Goal: Information Seeking & Learning: Check status

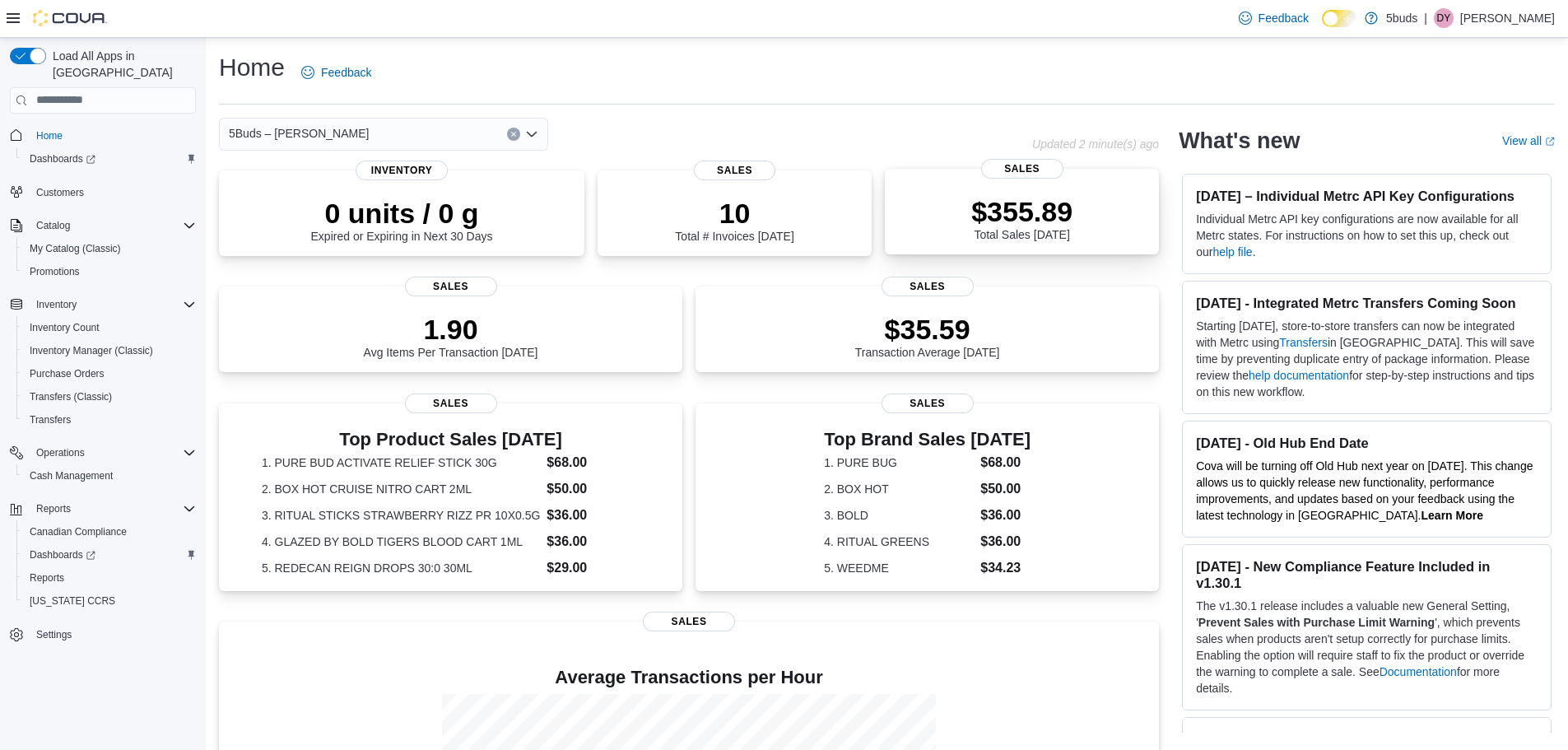
click at [1003, 222] on p "$355.89" at bounding box center [1022, 212] width 101 height 33
click at [75, 568] on div "Reports" at bounding box center [109, 578] width 173 height 20
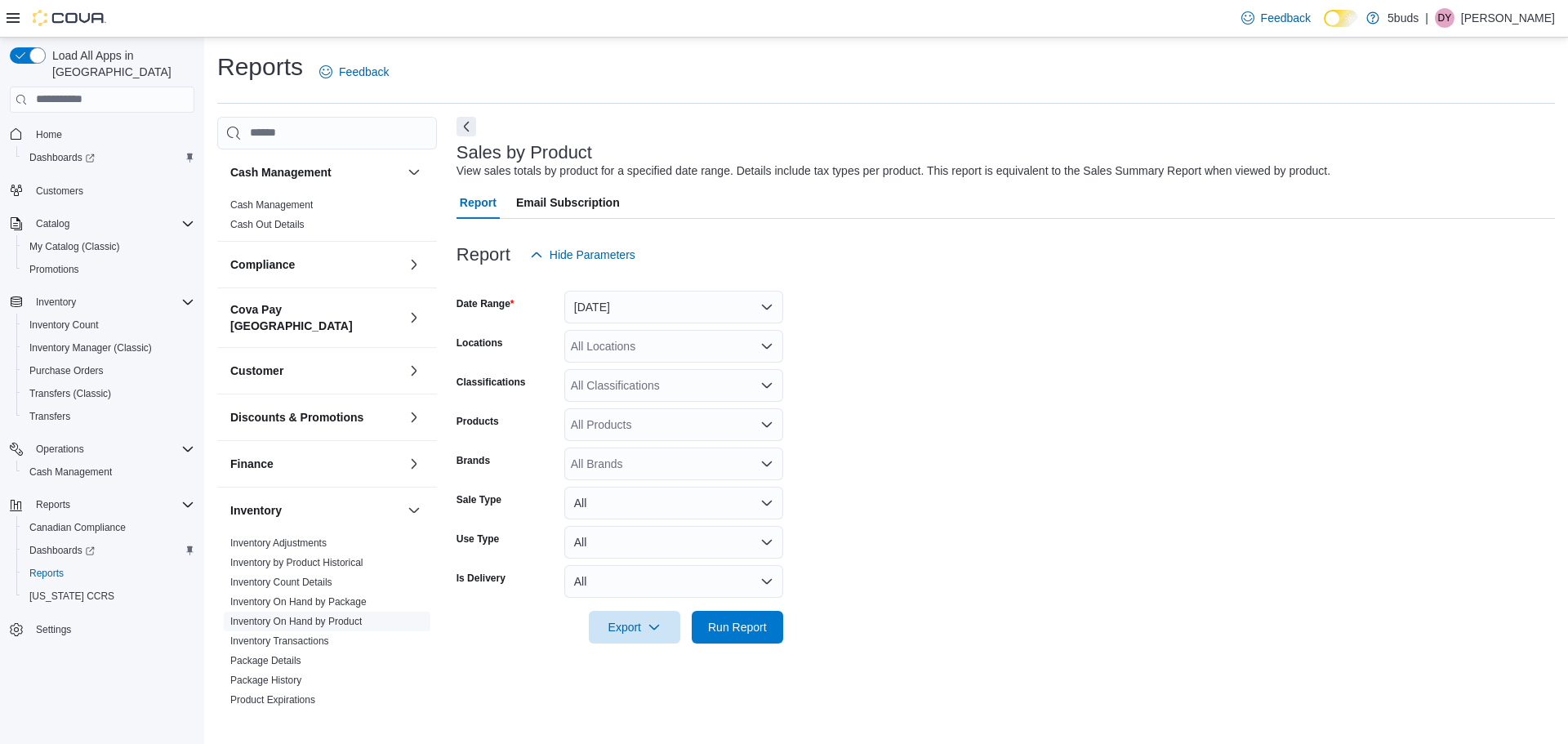
click at [319, 616] on link "Inventory On Hand by Product" at bounding box center [296, 622] width 131 height 11
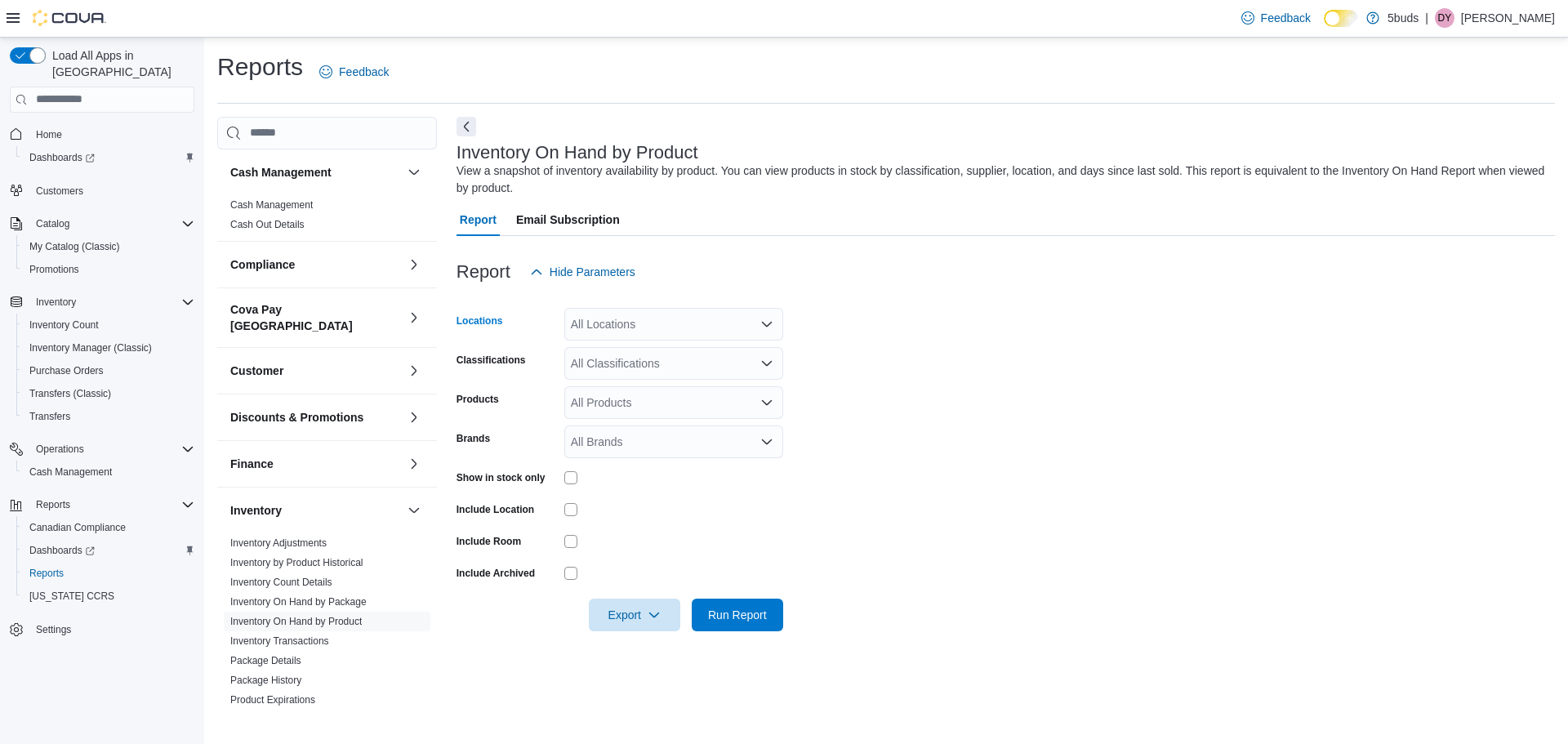
click at [692, 310] on div "All Locations" at bounding box center [674, 324] width 218 height 33
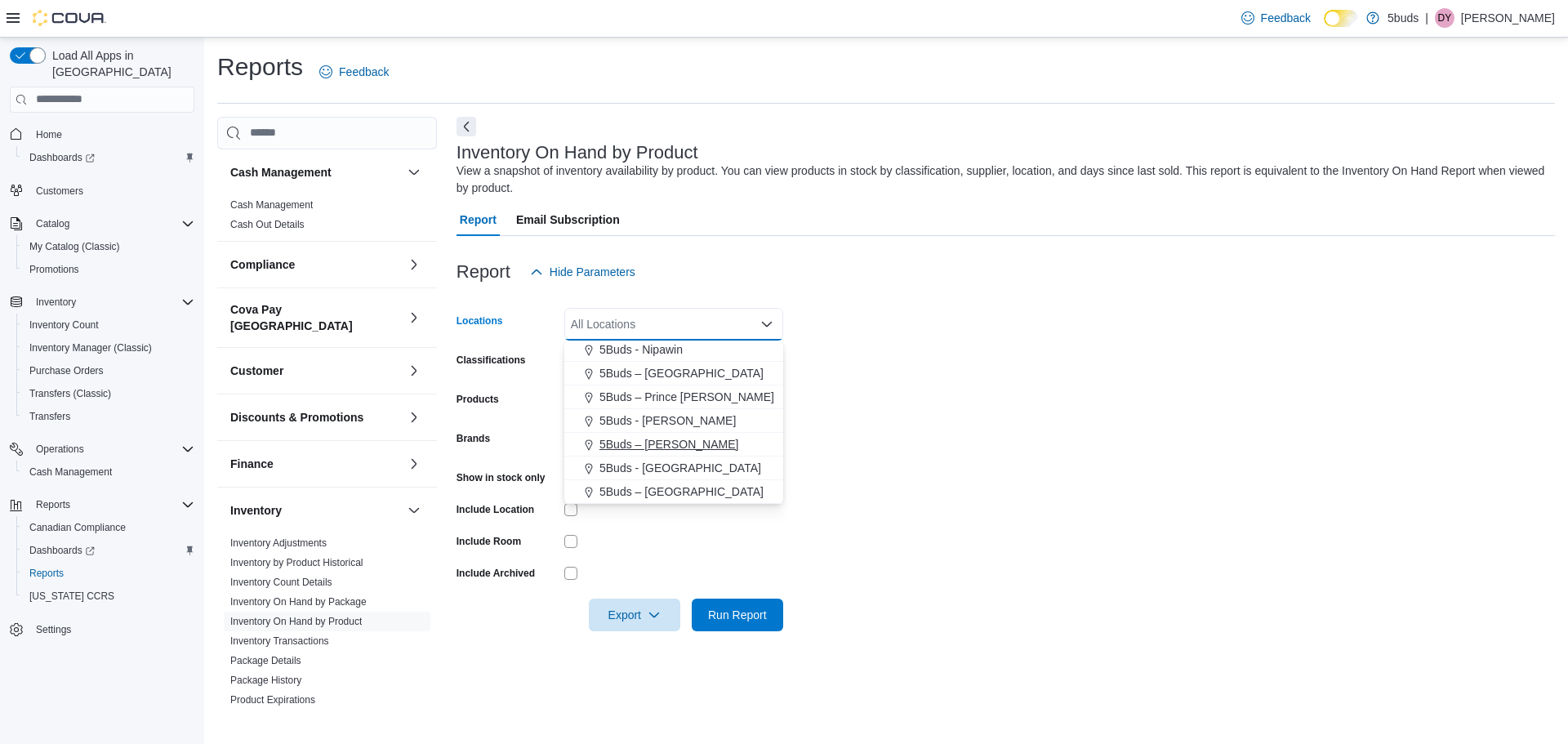
click at [717, 445] on div "5Buds – [PERSON_NAME]" at bounding box center [674, 444] width 200 height 16
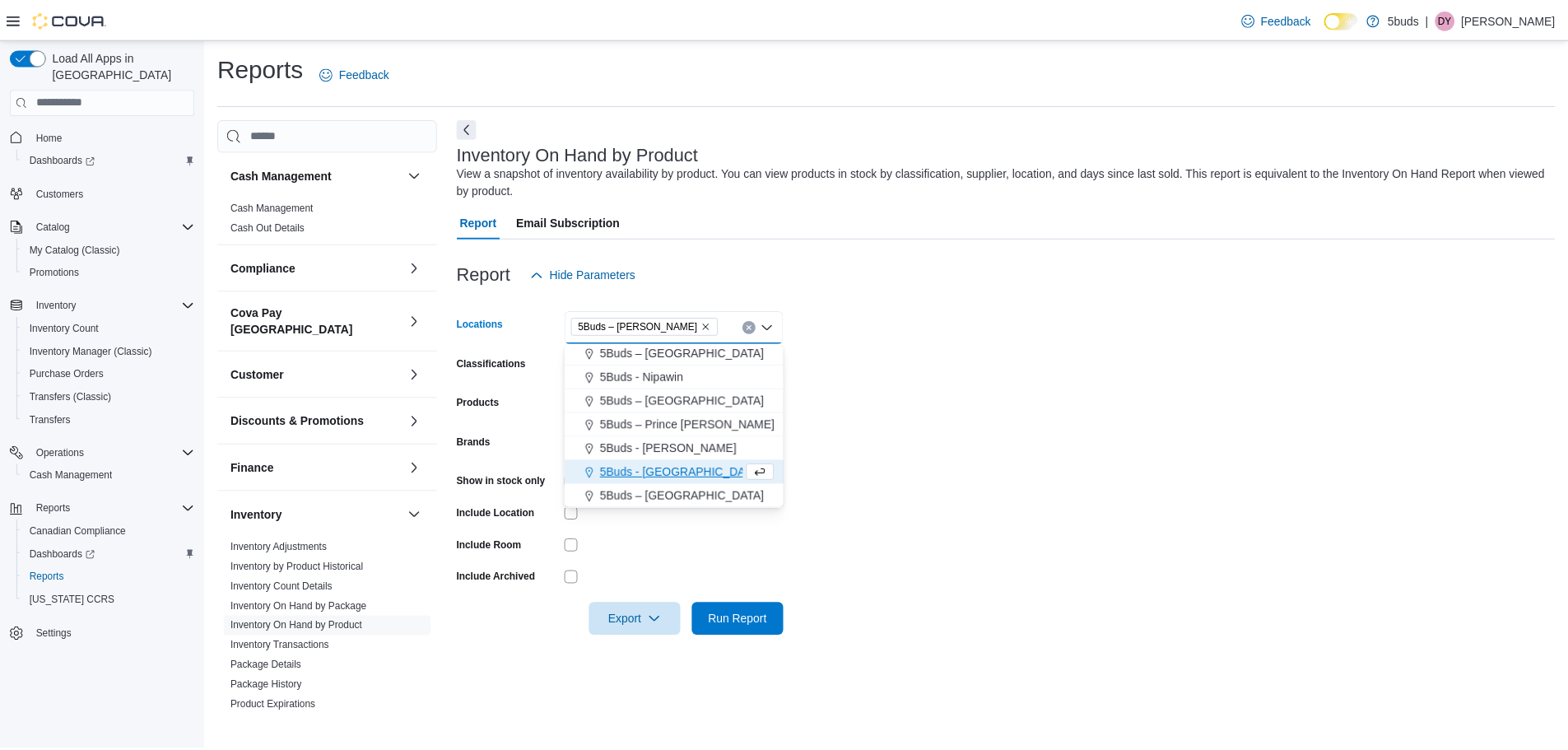
scroll to position [98, 0]
click at [930, 435] on form "Locations 5Buds – Warman Combo box. Selected. 5Buds – Warman. Press Backspace t…" at bounding box center [1013, 464] width 1107 height 346
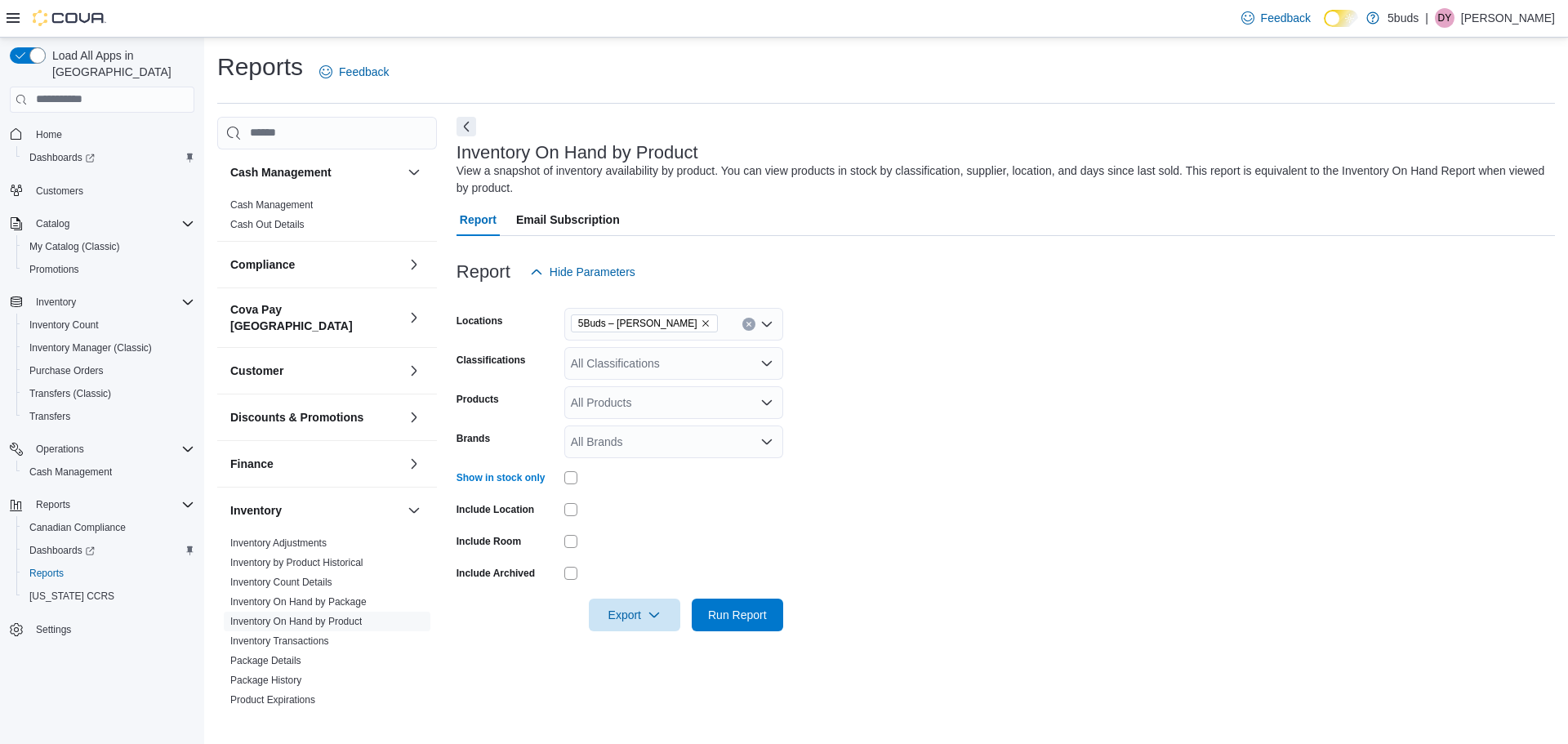
click at [682, 362] on div "All Classifications" at bounding box center [674, 364] width 218 height 33
click at [1014, 433] on form "Locations 5Buds – Warman Classifications All Classifications Combo box. Selecte…" at bounding box center [1005, 460] width 1098 height 343
click at [761, 614] on span "Run Report" at bounding box center [738, 614] width 59 height 16
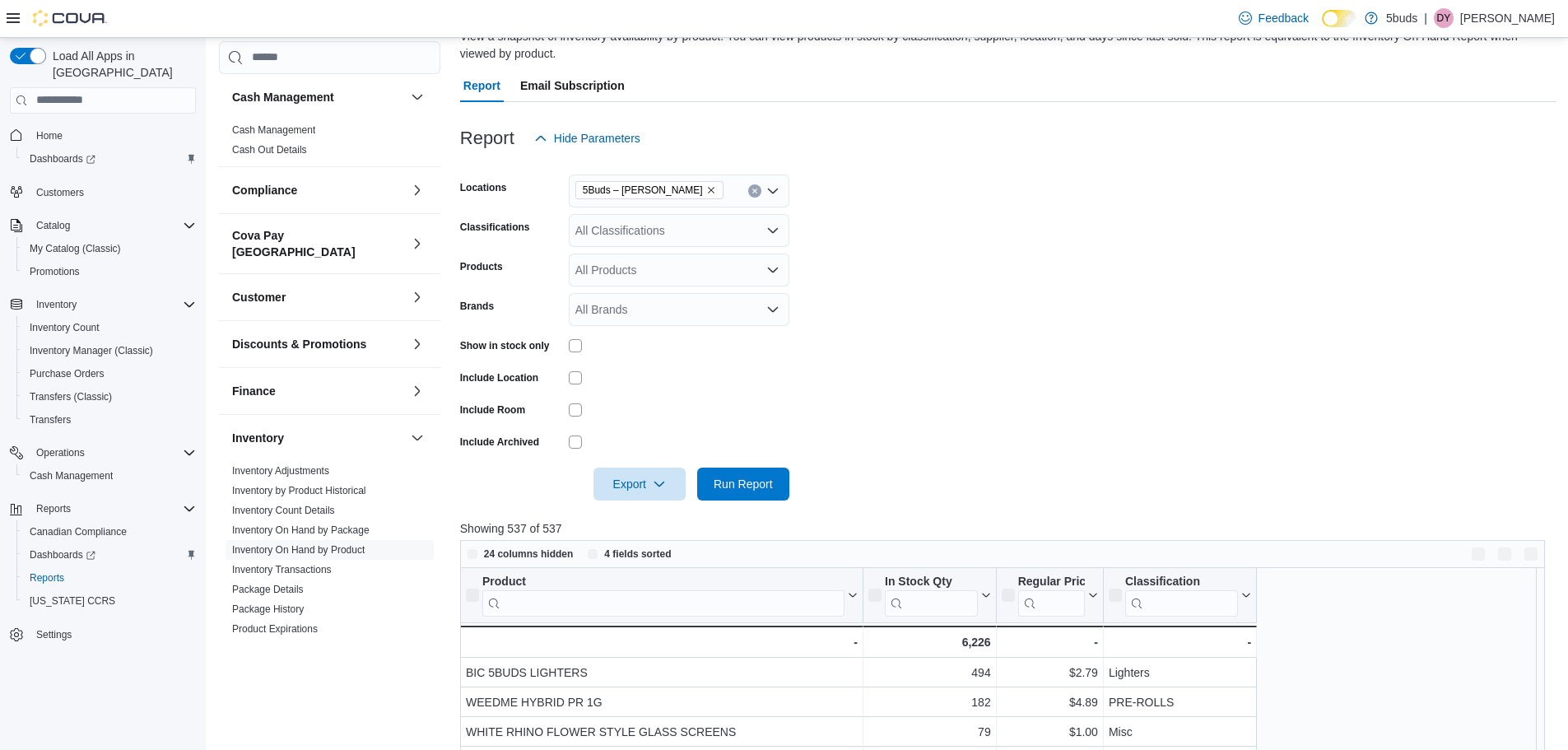
scroll to position [247, 0]
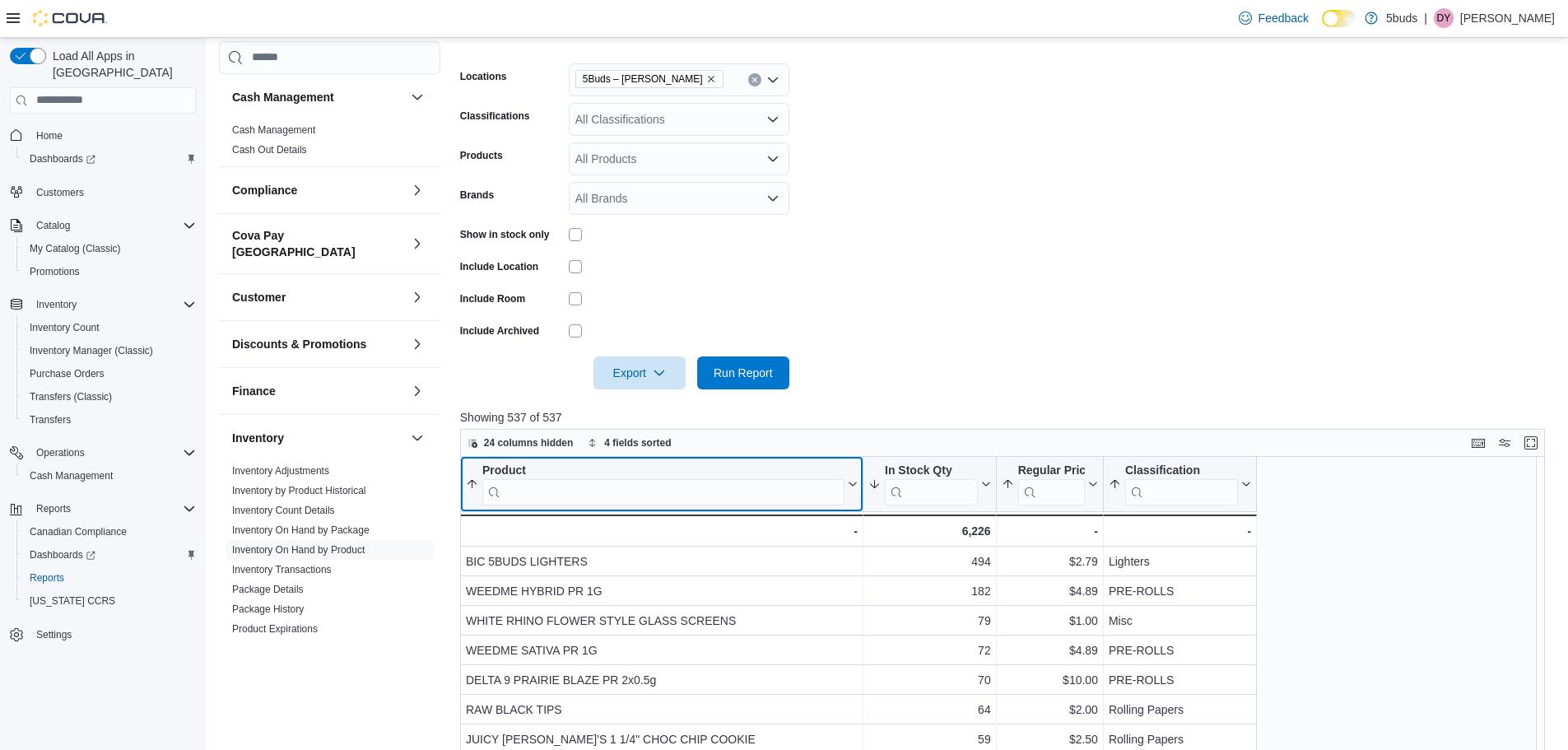
click at [793, 483] on input "search" at bounding box center [663, 492] width 362 height 26
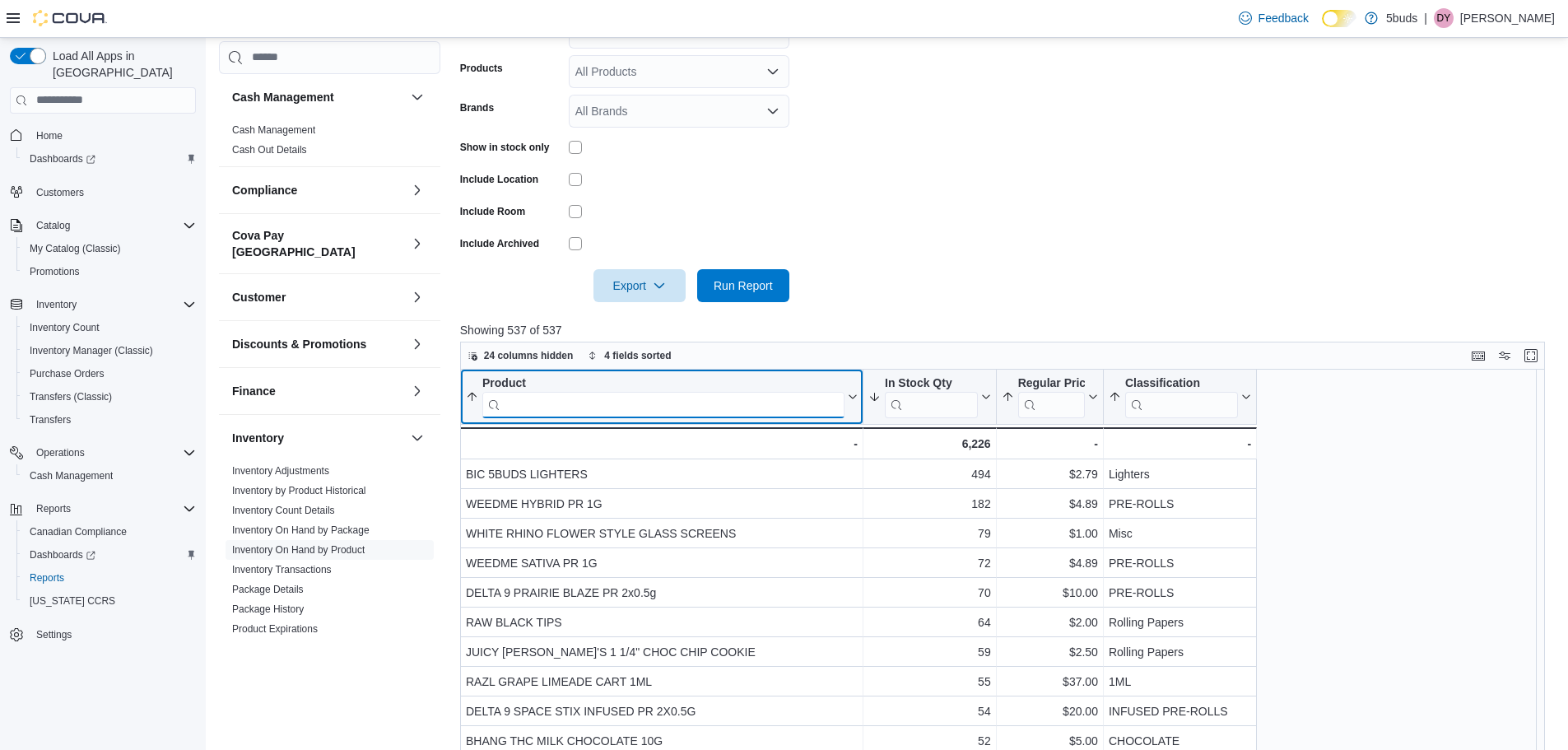
scroll to position [411, 0]
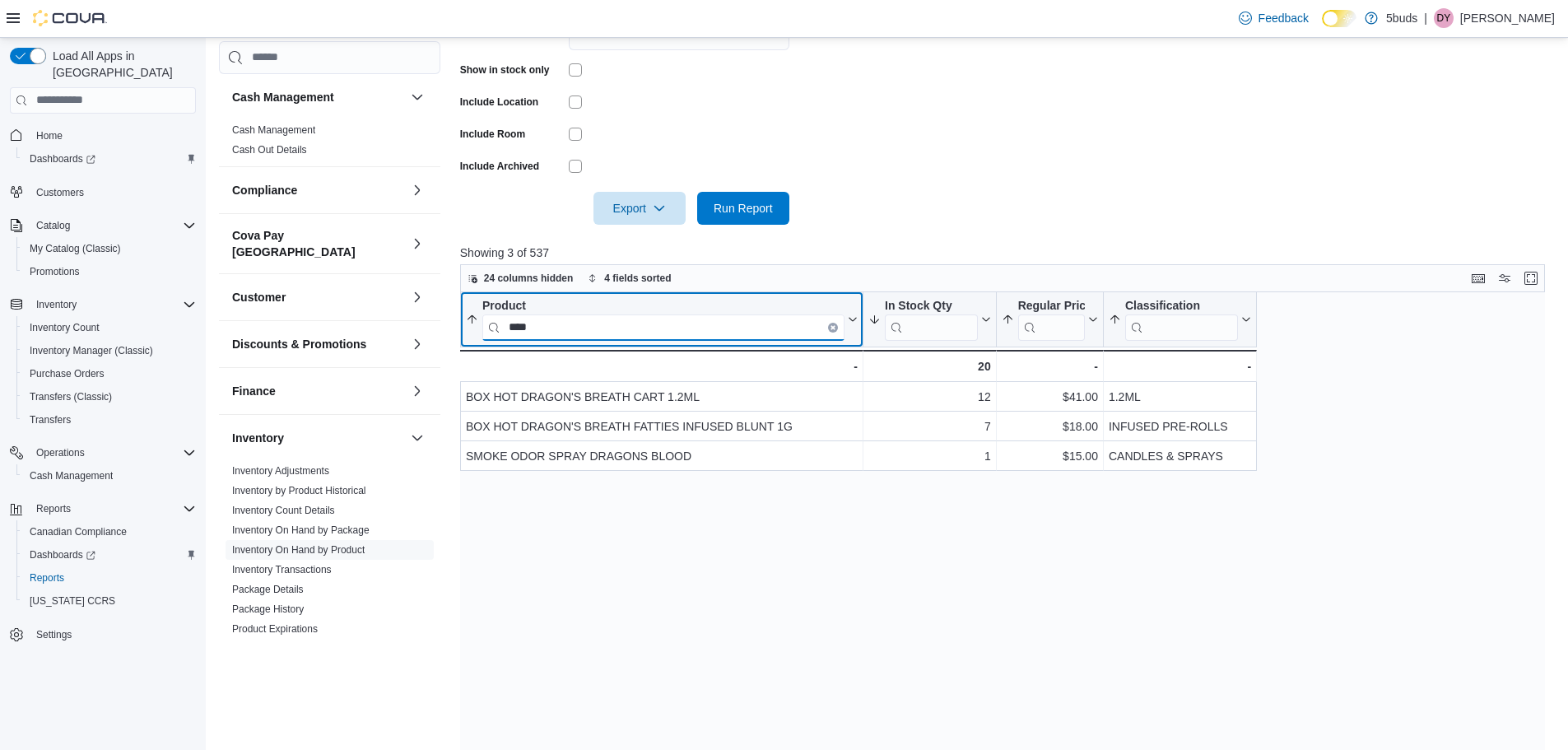
type input "****"
